Goal: Communication & Community: Answer question/provide support

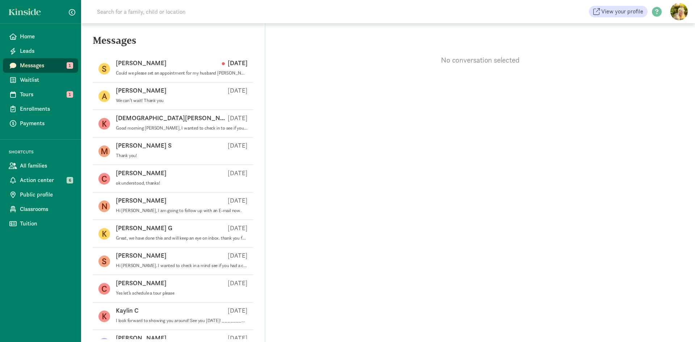
click at [49, 62] on span "Messages" at bounding box center [46, 65] width 53 height 9
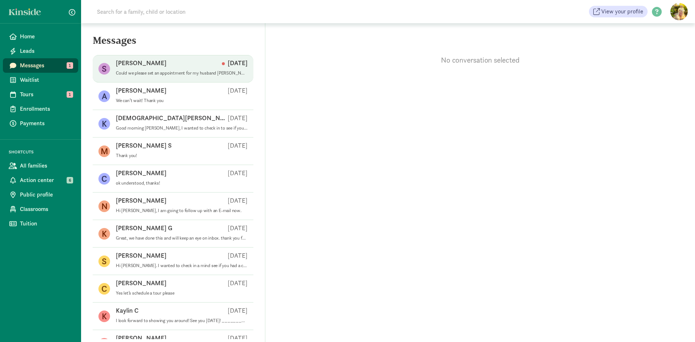
click at [136, 68] on div "[PERSON_NAME] [DATE]" at bounding box center [182, 65] width 132 height 12
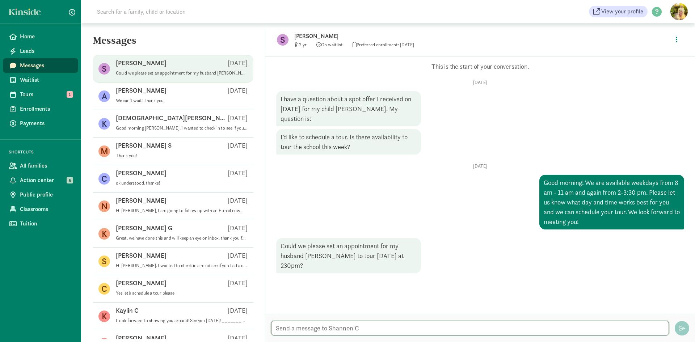
click at [316, 329] on textarea at bounding box center [470, 328] width 398 height 15
paste textarea "Please come to: [STREET_ADDRESS] [PHONE_NUMBER] Park anywhere in the lot and ma…"
type textarea "Of course. Please come to: [STREET_ADDRESS] [PHONE_NUMBER] Park anywhere in the…"
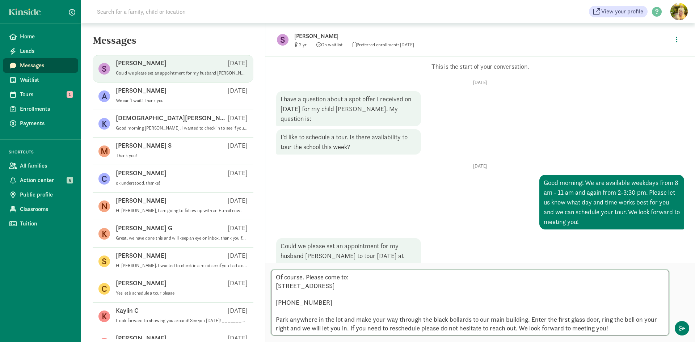
click at [306, 270] on textarea "Of course. Please come to: [STREET_ADDRESS] [PHONE_NUMBER] Park anywhere in the…" at bounding box center [470, 303] width 398 height 66
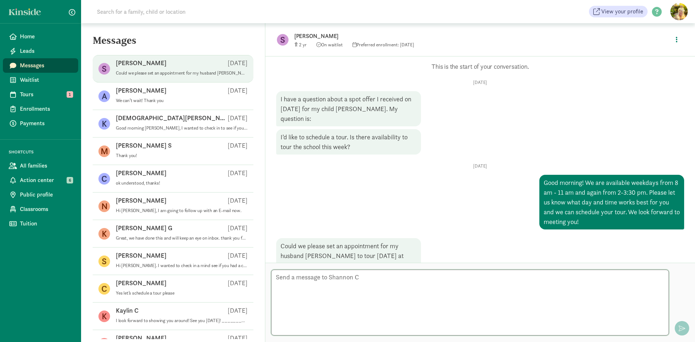
scroll to position [61, 0]
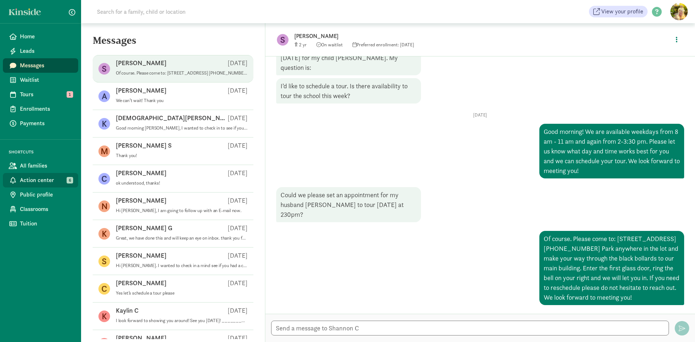
click at [37, 177] on span "Action center" at bounding box center [46, 180] width 53 height 9
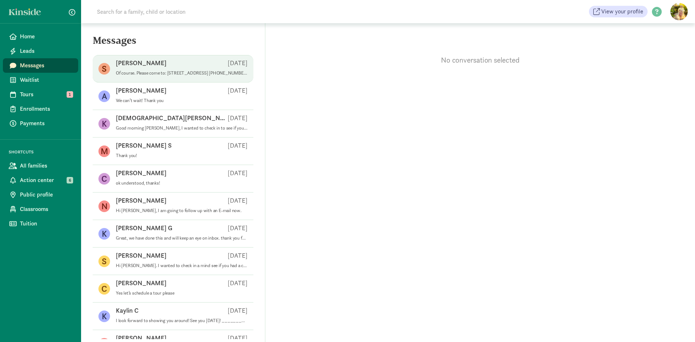
click at [143, 74] on p "Of course. Please come to: [STREET_ADDRESS] [PHONE_NUMBER] Park anywhere in the…" at bounding box center [182, 73] width 132 height 6
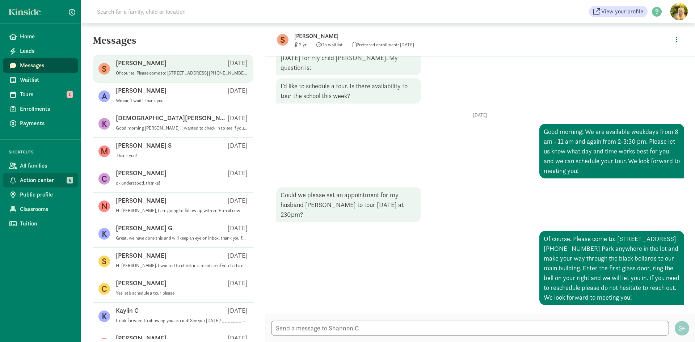
click at [35, 181] on span "Action center" at bounding box center [46, 180] width 53 height 9
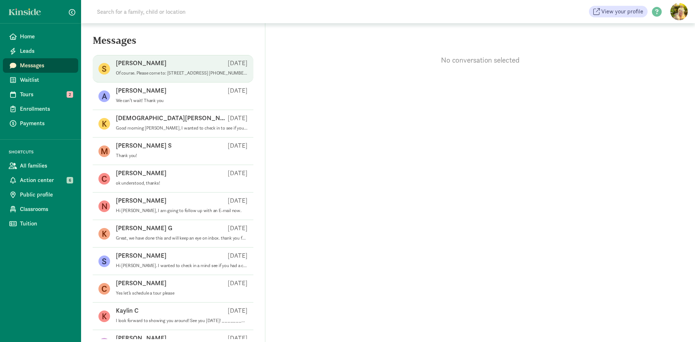
click at [161, 74] on p "Of course. Please come to: [STREET_ADDRESS] [PHONE_NUMBER] Park anywhere in the…" at bounding box center [182, 73] width 132 height 6
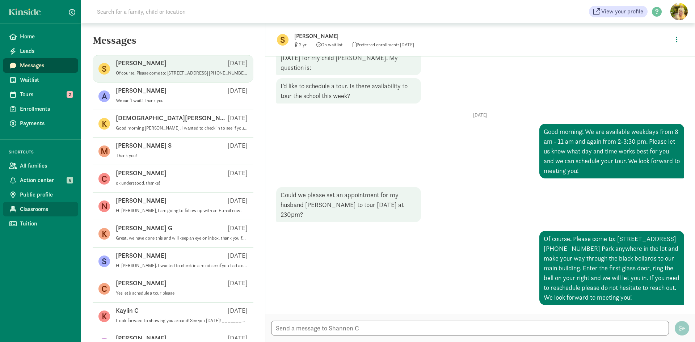
click at [34, 209] on span "Classrooms" at bounding box center [46, 209] width 53 height 9
